Goal: Use online tool/utility: Utilize a website feature to perform a specific function

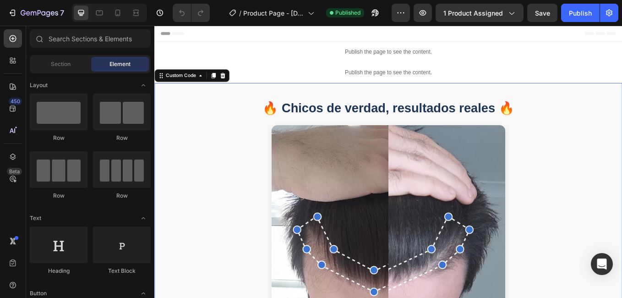
click at [602, 169] on section "🔥 Chicos de verdad, resultados reales 🔥 ★★★★★ "En solo 3 meses mi cabello empez…" at bounding box center [429, 290] width 550 height 394
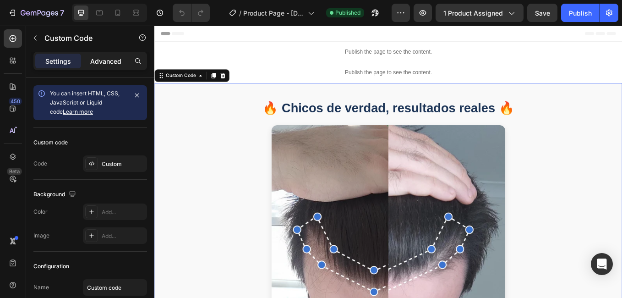
click at [113, 61] on p "Advanced" at bounding box center [105, 61] width 31 height 10
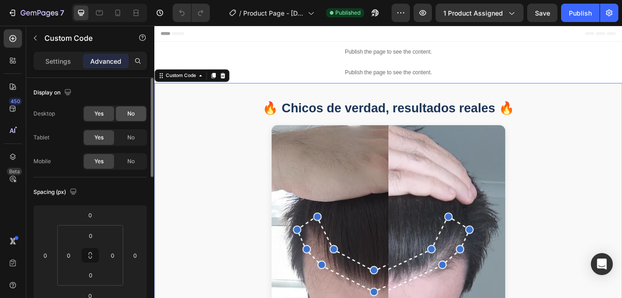
click at [130, 115] on span "No" at bounding box center [130, 114] width 7 height 8
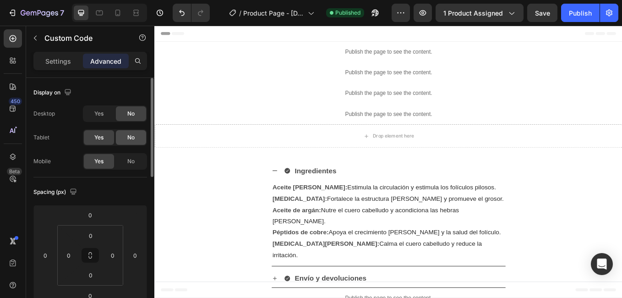
click at [128, 134] on span "No" at bounding box center [130, 137] width 7 height 8
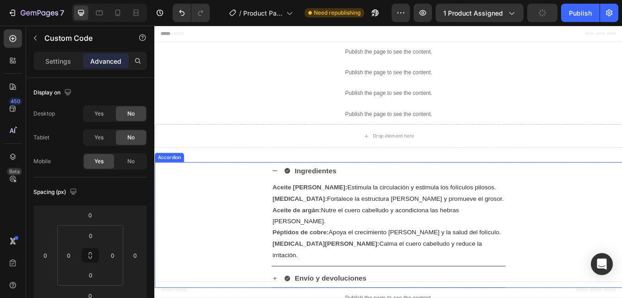
click at [622, 224] on div "Ingredientes Aceite [PERSON_NAME]: Estimula la circulación y estimula los folíc…" at bounding box center [429, 247] width 549 height 123
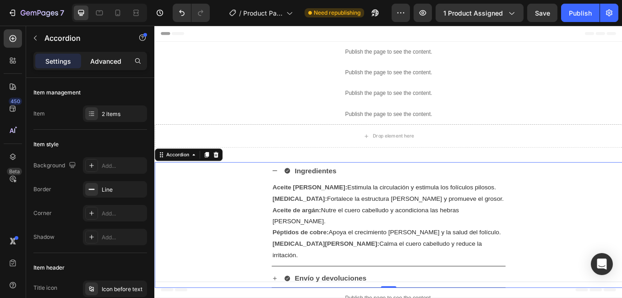
click at [117, 60] on p "Advanced" at bounding box center [105, 61] width 31 height 10
type input "100%"
type input "100"
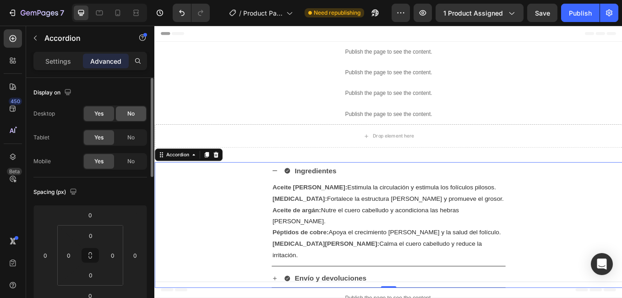
click at [122, 110] on div "No" at bounding box center [131, 113] width 30 height 15
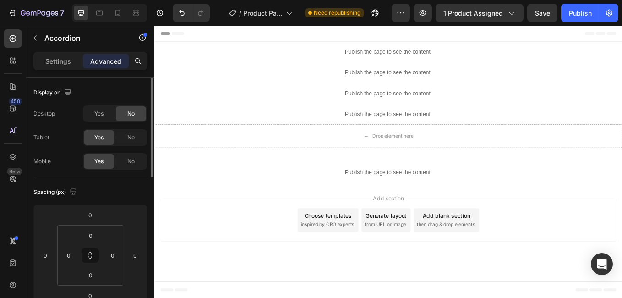
click at [131, 145] on div "Yes No" at bounding box center [115, 137] width 64 height 16
click at [132, 138] on span "No" at bounding box center [130, 137] width 7 height 8
click at [122, 9] on icon at bounding box center [117, 12] width 9 height 9
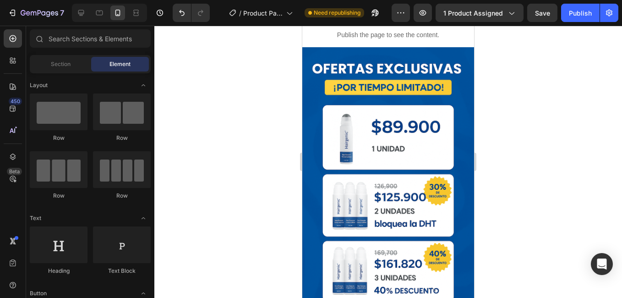
scroll to position [2434, 0]
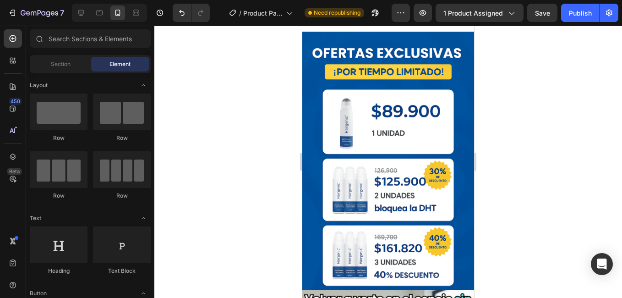
drag, startPoint x: 470, startPoint y: 76, endPoint x: 781, endPoint y: 213, distance: 340.5
